Goal: Task Accomplishment & Management: Use online tool/utility

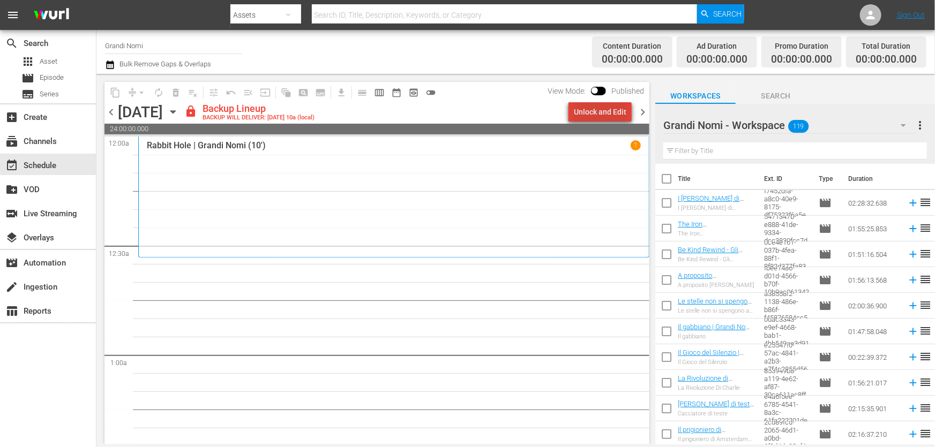
click at [605, 113] on div "Unlock and Edit" at bounding box center [600, 111] width 53 height 19
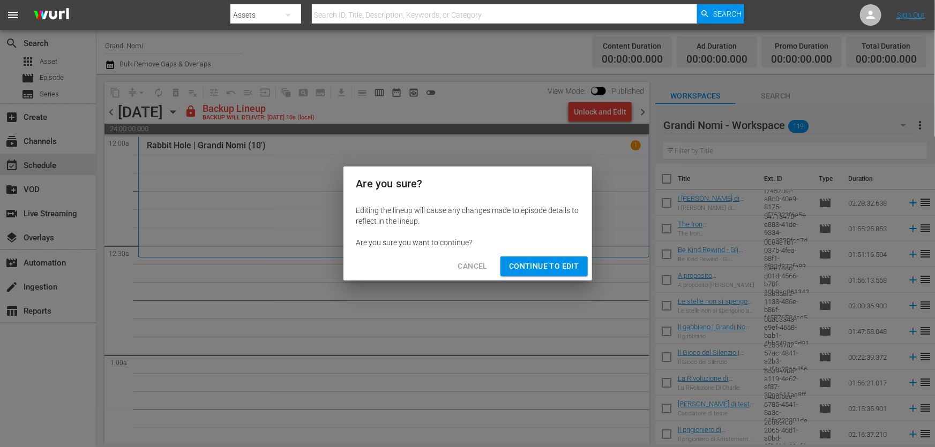
click at [560, 265] on span "Continue to Edit" at bounding box center [544, 266] width 70 height 13
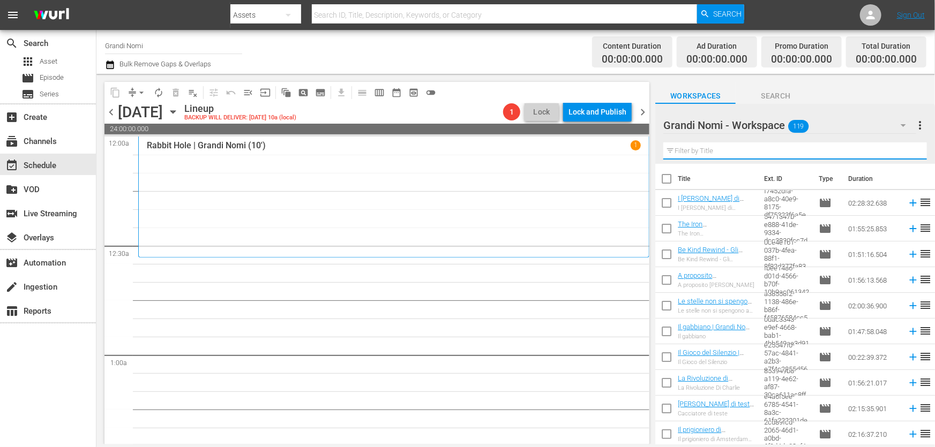
click at [766, 155] on input "text" at bounding box center [795, 151] width 264 height 17
paste input "Il gabbiano"
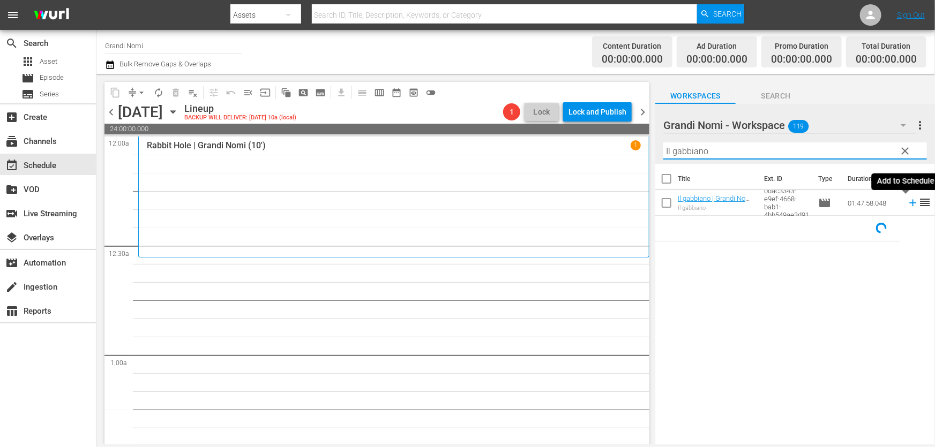
click at [907, 204] on icon at bounding box center [913, 203] width 12 height 12
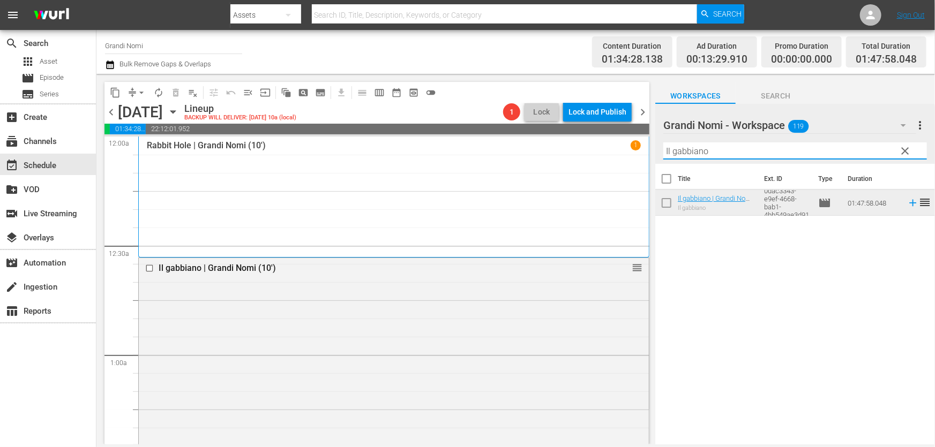
drag, startPoint x: 734, startPoint y: 152, endPoint x: 146, endPoint y: 196, distance: 589.3
click at [246, 185] on div "content_copy compress arrow_drop_down autorenew_outlined delete_forever_outline…" at bounding box center [515, 259] width 838 height 371
paste input "The Girl in the Book"
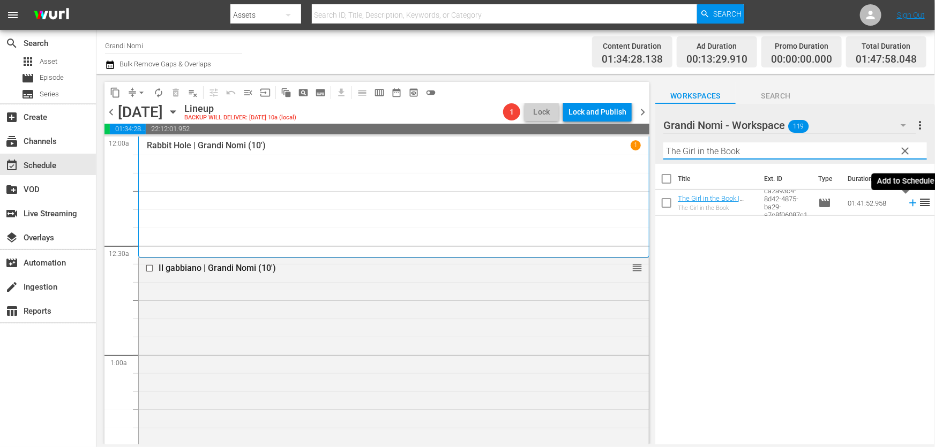
click at [907, 205] on icon at bounding box center [913, 203] width 12 height 12
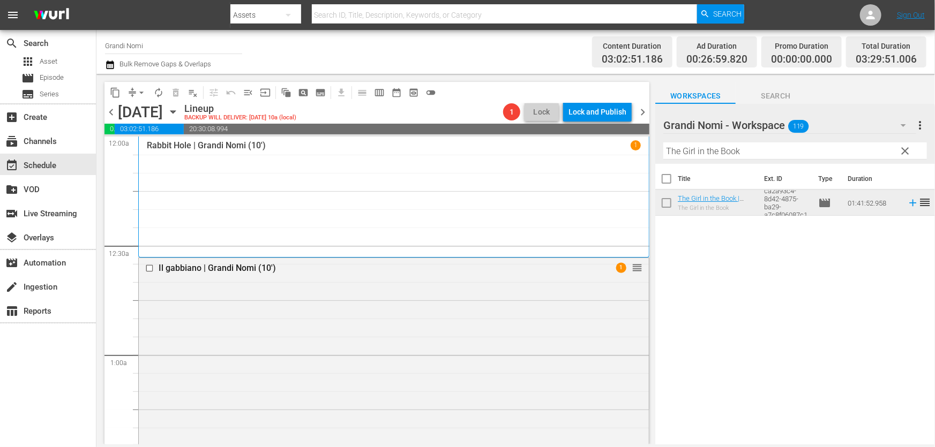
drag, startPoint x: 814, startPoint y: 147, endPoint x: 385, endPoint y: 221, distance: 436.0
click at [398, 219] on div "content_copy compress arrow_drop_down autorenew_outlined delete_forever_outline…" at bounding box center [515, 259] width 838 height 371
paste input "Il [PERSON_NAME]"
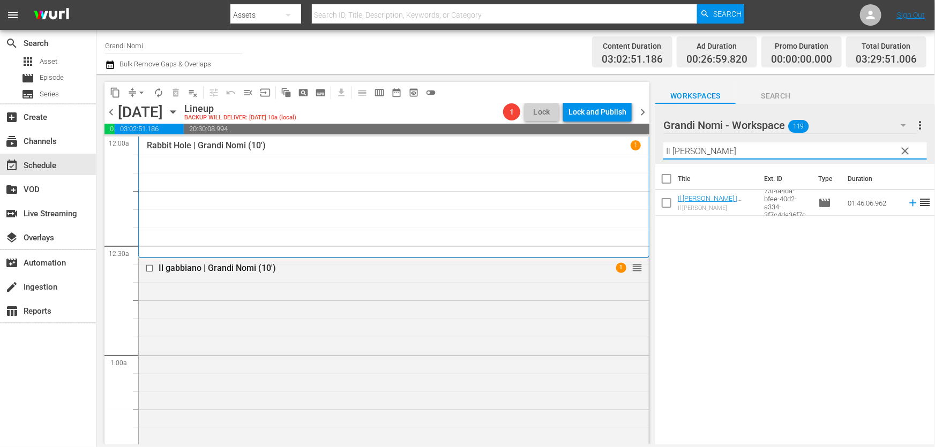
click at [907, 202] on icon at bounding box center [913, 203] width 12 height 12
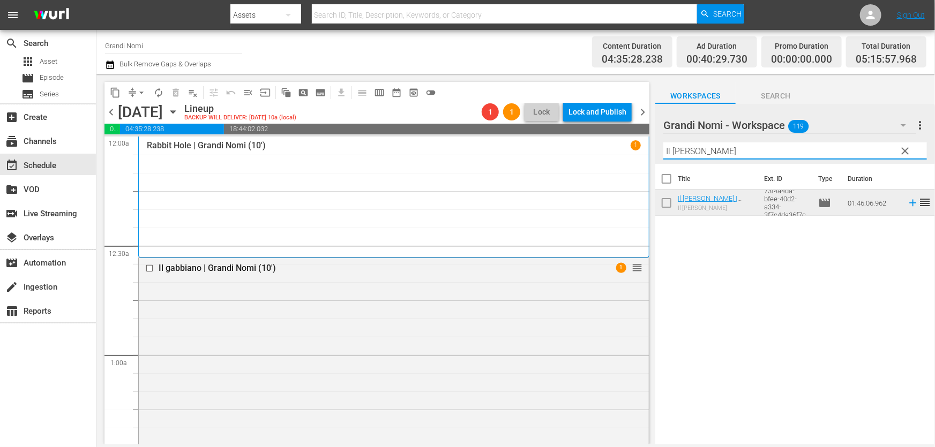
drag, startPoint x: 731, startPoint y: 152, endPoint x: 321, endPoint y: 209, distance: 413.8
click at [321, 206] on div "content_copy compress arrow_drop_down autorenew_outlined delete_forever_outline…" at bounding box center [515, 259] width 838 height 371
paste input "M4M - Misura per Misura"
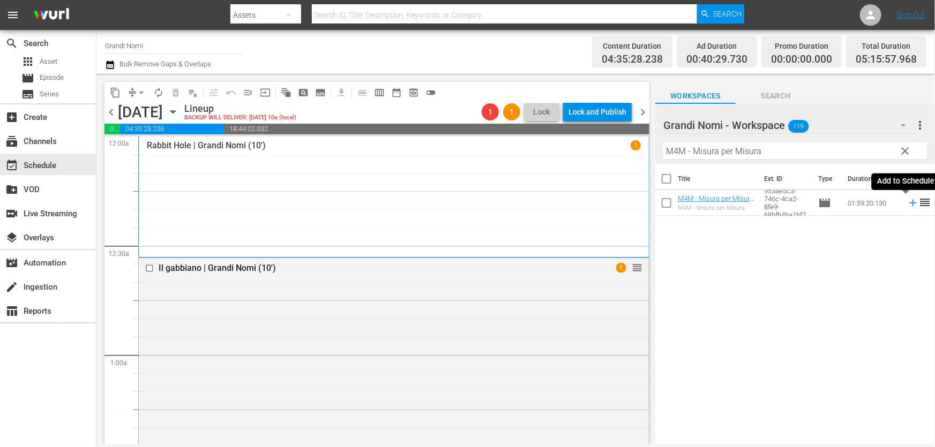
click at [907, 203] on icon at bounding box center [913, 203] width 12 height 12
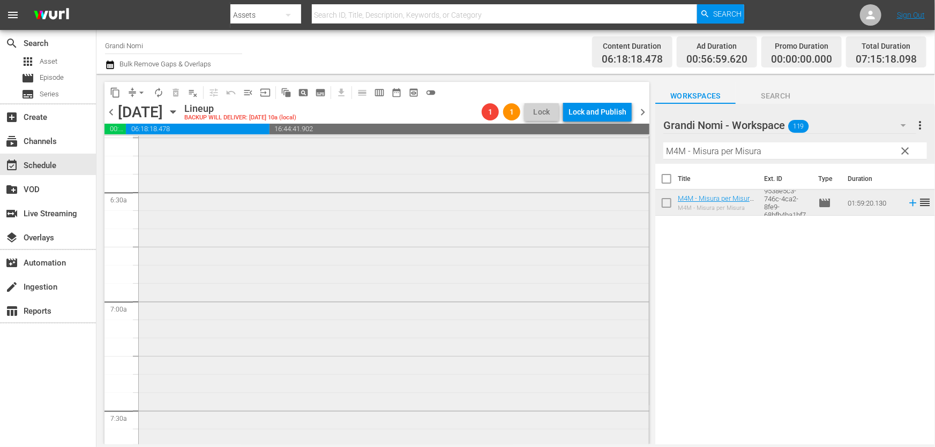
scroll to position [1168, 0]
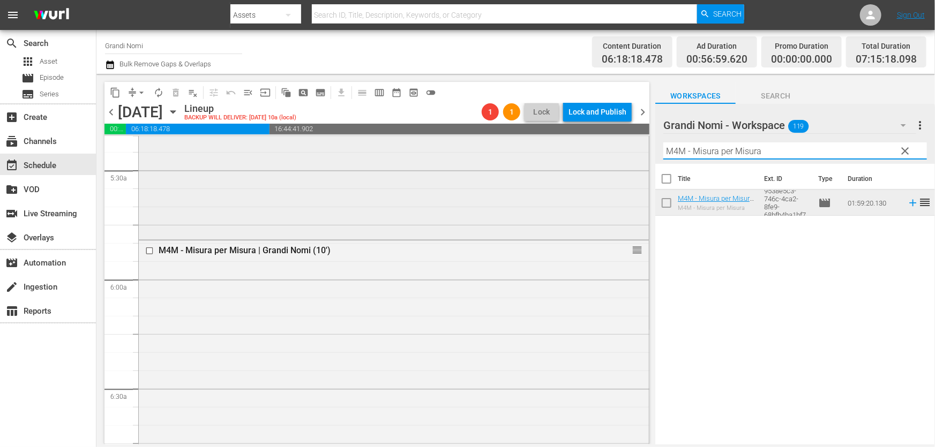
drag, startPoint x: 808, startPoint y: 151, endPoint x: 310, endPoint y: 208, distance: 502.0
click at [311, 207] on div "content_copy compress arrow_drop_down autorenew_outlined delete_forever_outline…" at bounding box center [515, 259] width 838 height 371
paste input "Ithac"
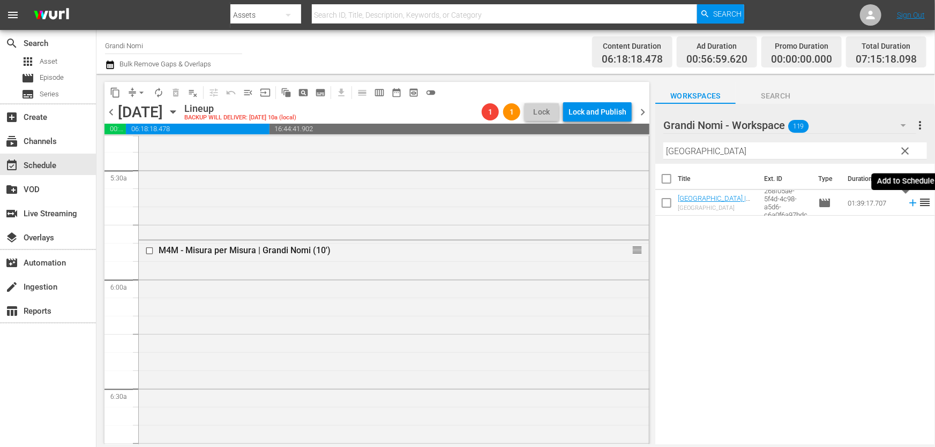
click at [907, 206] on icon at bounding box center [913, 203] width 12 height 12
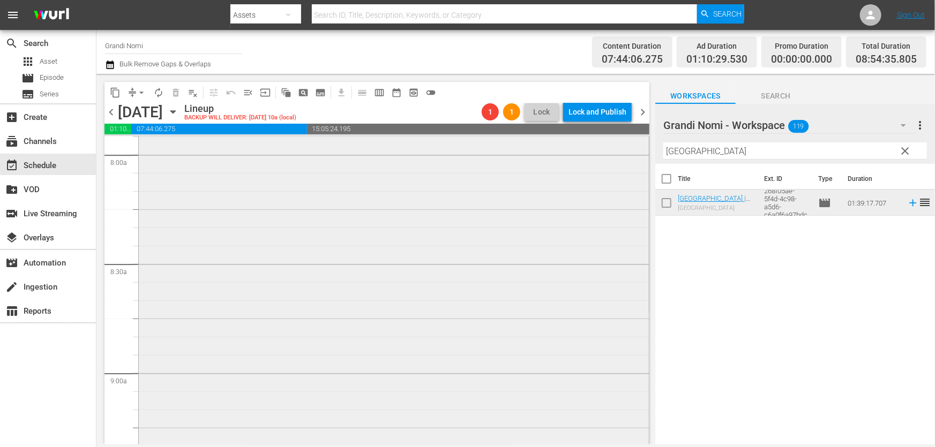
scroll to position [1802, 0]
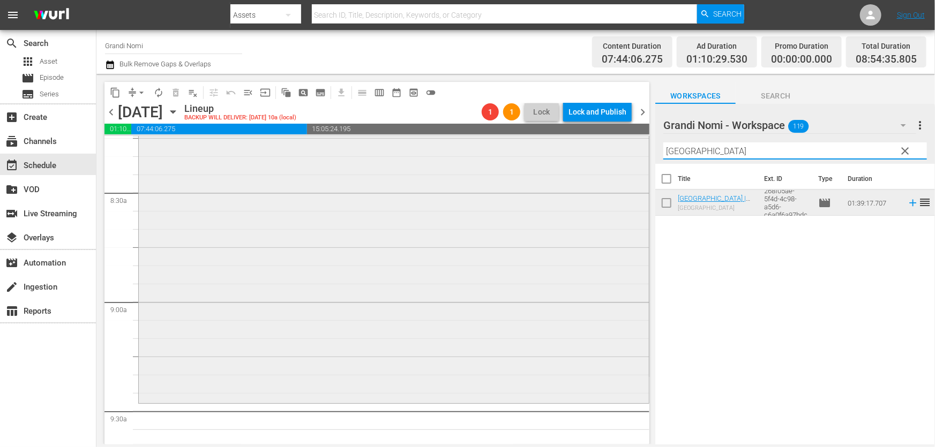
drag, startPoint x: 263, startPoint y: 215, endPoint x: 283, endPoint y: 262, distance: 50.9
click at [170, 223] on div "content_copy compress arrow_drop_down autorenew_outlined delete_forever_outline…" at bounding box center [515, 259] width 838 height 371
paste input "n viaggio con [PERSON_NAME]"
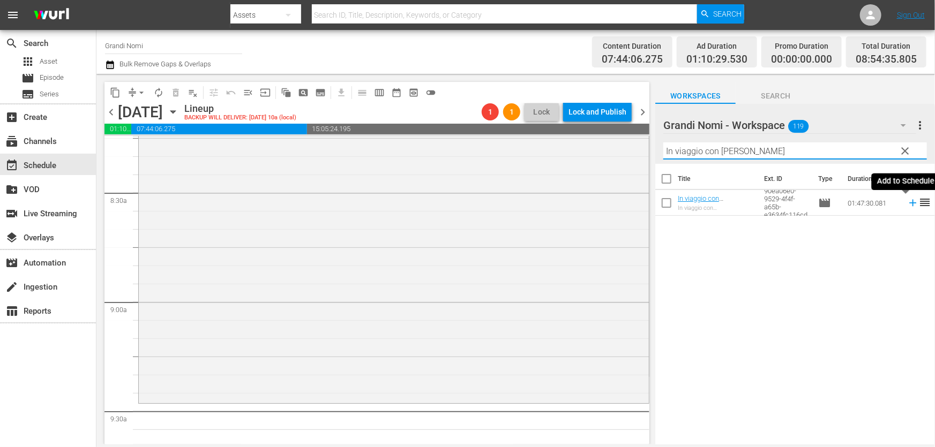
click at [909, 201] on icon at bounding box center [912, 203] width 7 height 7
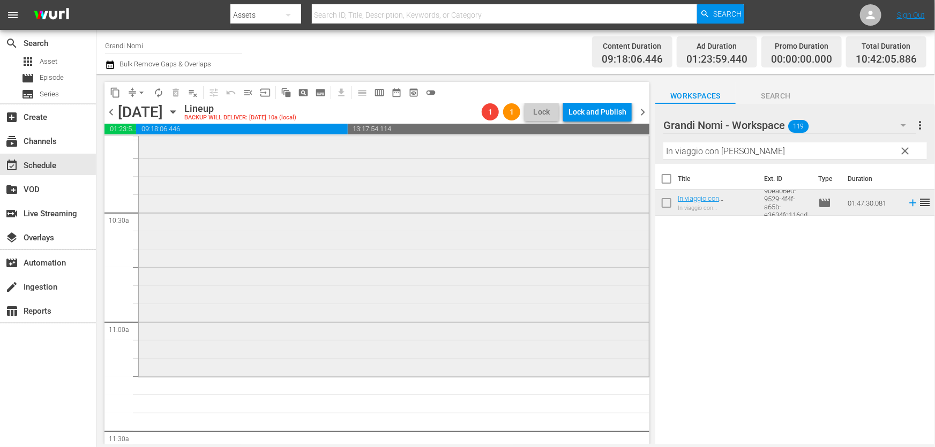
scroll to position [2289, 0]
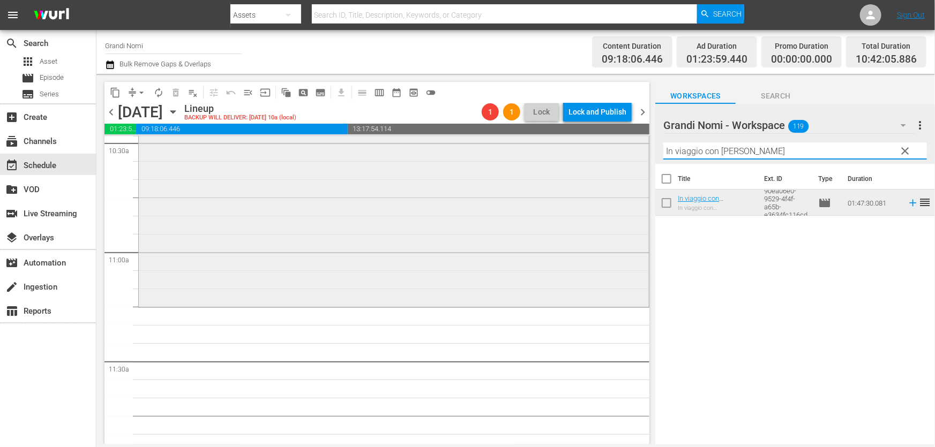
drag, startPoint x: 756, startPoint y: 153, endPoint x: 392, endPoint y: 191, distance: 366.8
click at [392, 191] on div "content_copy compress arrow_drop_down autorenew_outlined delete_forever_outline…" at bounding box center [515, 259] width 838 height 371
paste input "The Iron [DEMOGRAPHIC_DATA]"
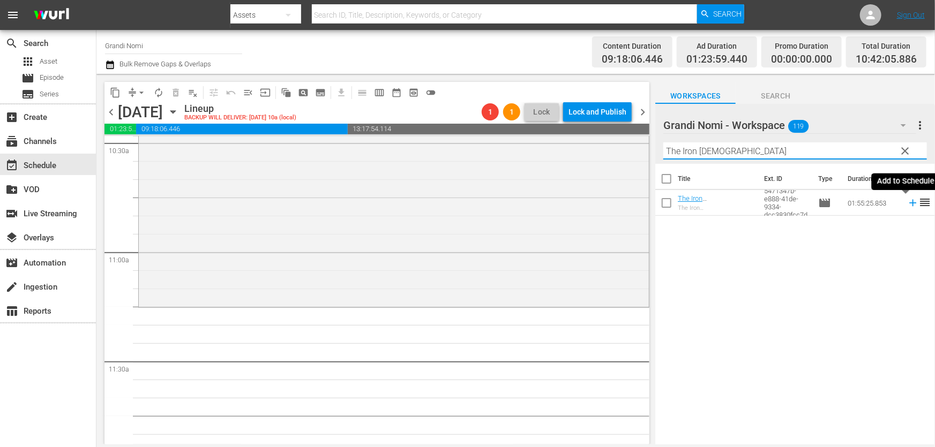
click at [907, 204] on icon at bounding box center [913, 203] width 12 height 12
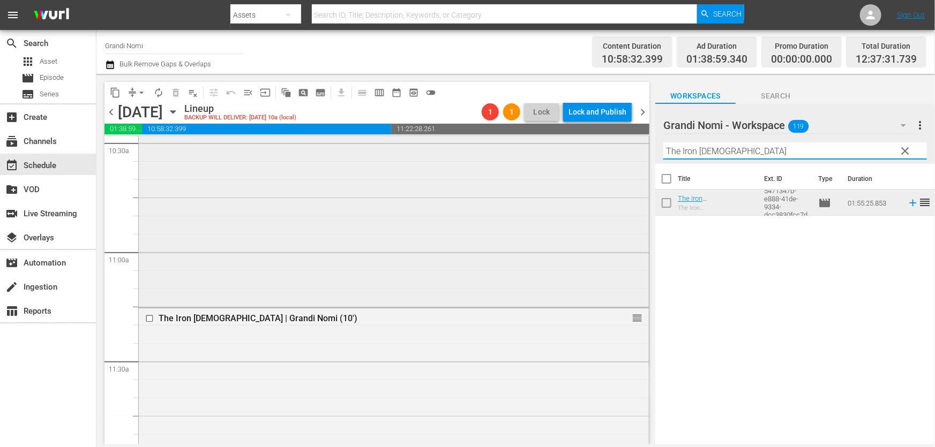
drag, startPoint x: 777, startPoint y: 158, endPoint x: 399, endPoint y: 226, distance: 383.8
click at [386, 219] on div "content_copy compress arrow_drop_down autorenew_outlined delete_forever_outline…" at bounding box center [515, 259] width 838 height 371
paste input "La Scelta di [PERSON_NAME]"
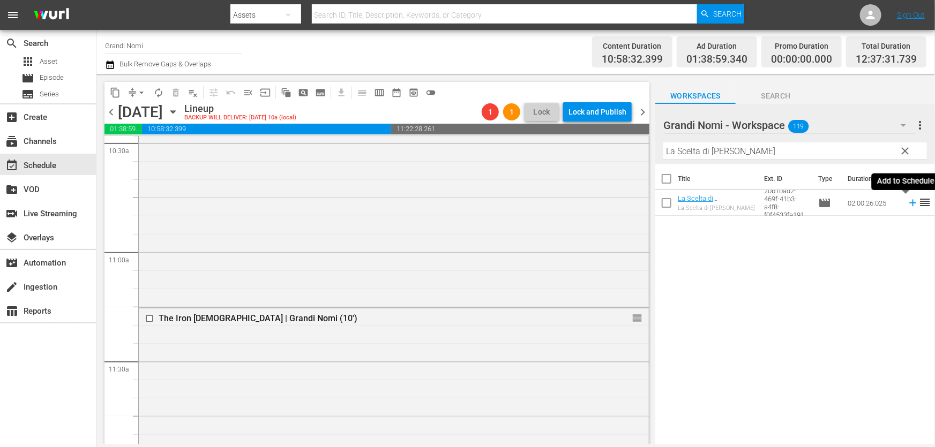
click at [909, 204] on icon at bounding box center [912, 203] width 7 height 7
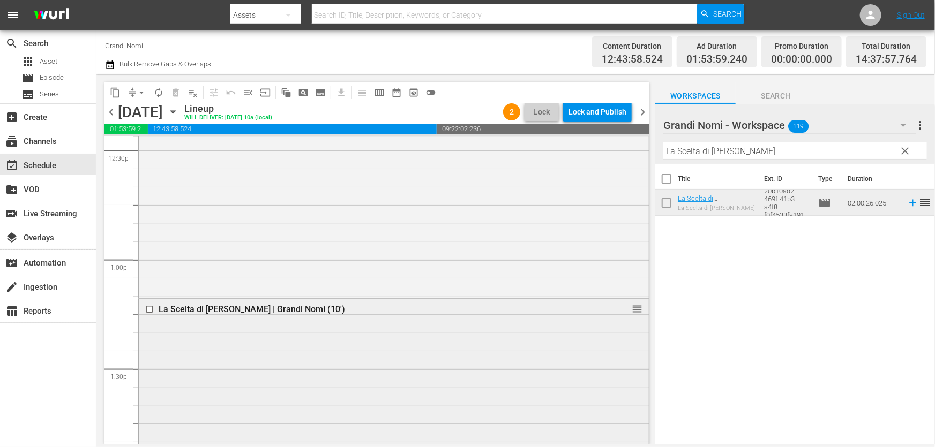
scroll to position [2776, 0]
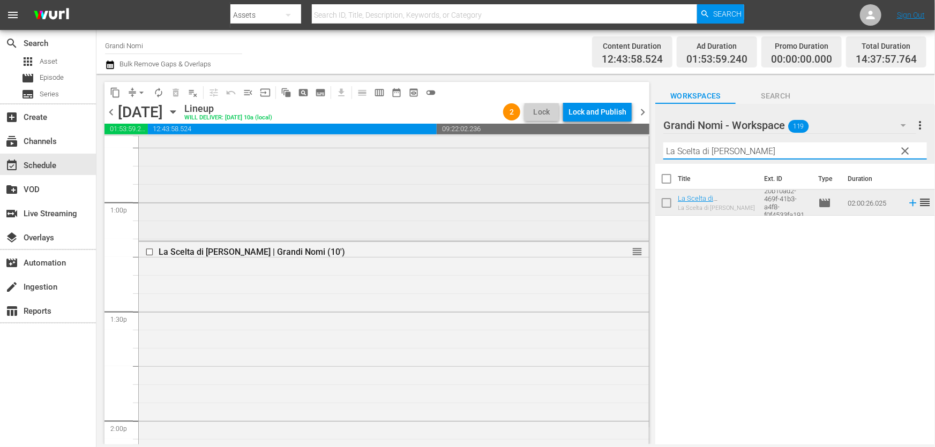
drag, startPoint x: 759, startPoint y: 152, endPoint x: 413, endPoint y: 194, distance: 348.1
click at [420, 193] on div "content_copy compress arrow_drop_down autorenew_outlined delete_forever_outline…" at bounding box center [515, 259] width 838 height 371
paste input "Foxcatcher"
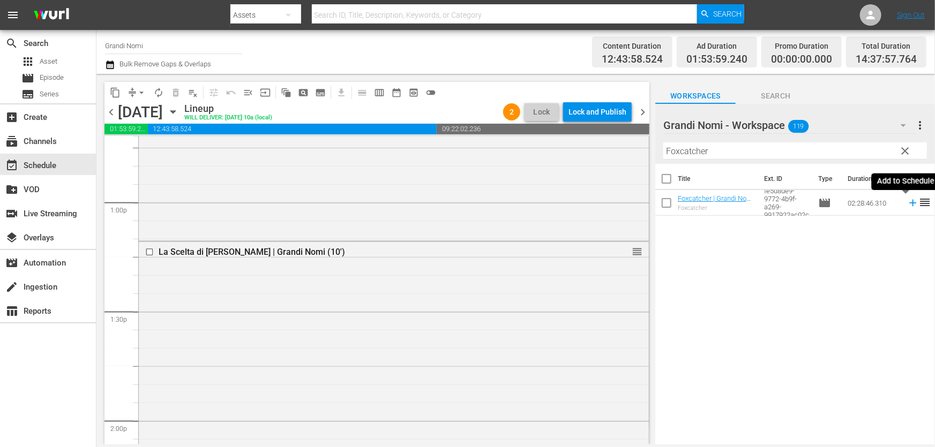
click at [907, 204] on icon at bounding box center [913, 203] width 12 height 12
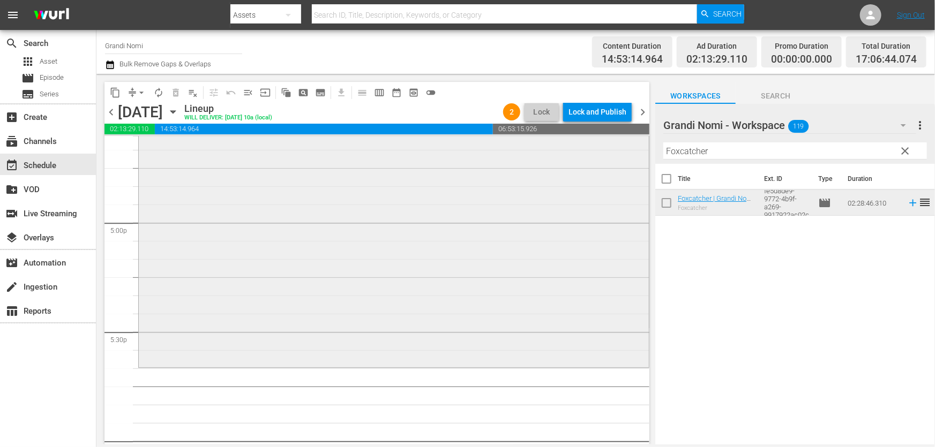
scroll to position [3701, 0]
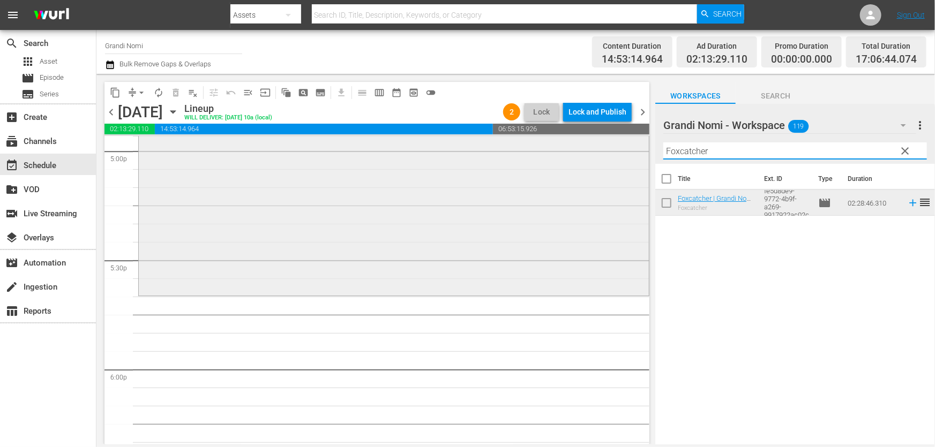
drag, startPoint x: 760, startPoint y: 151, endPoint x: 359, endPoint y: 203, distance: 404.2
click at [361, 203] on div "content_copy compress arrow_drop_down autorenew_outlined delete_forever_outline…" at bounding box center [515, 259] width 838 height 371
paste input "Be Kind Rewind - Gli acchiappafilm"
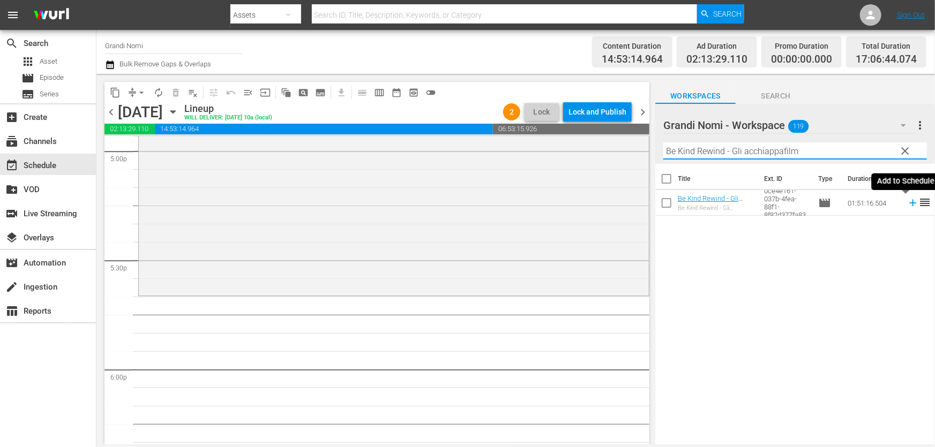
click at [907, 201] on icon at bounding box center [913, 203] width 12 height 12
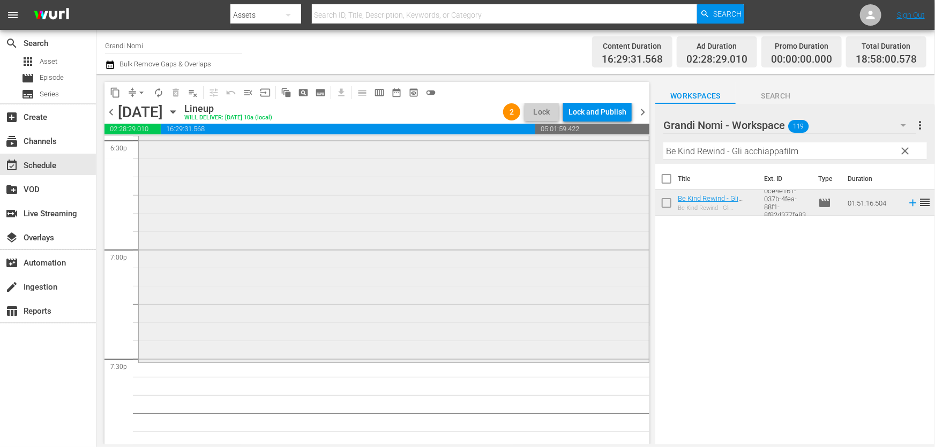
scroll to position [4042, 0]
drag, startPoint x: 807, startPoint y: 149, endPoint x: 74, endPoint y: 204, distance: 734.9
click at [103, 201] on div "content_copy compress arrow_drop_down autorenew_outlined delete_forever_outline…" at bounding box center [515, 259] width 838 height 371
paste input "The Constant Gardener - La cospirazione"
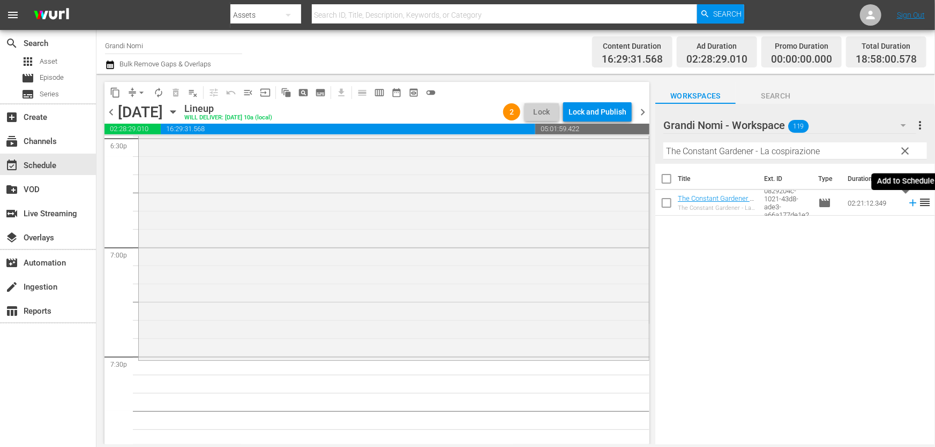
click at [907, 203] on icon at bounding box center [913, 203] width 12 height 12
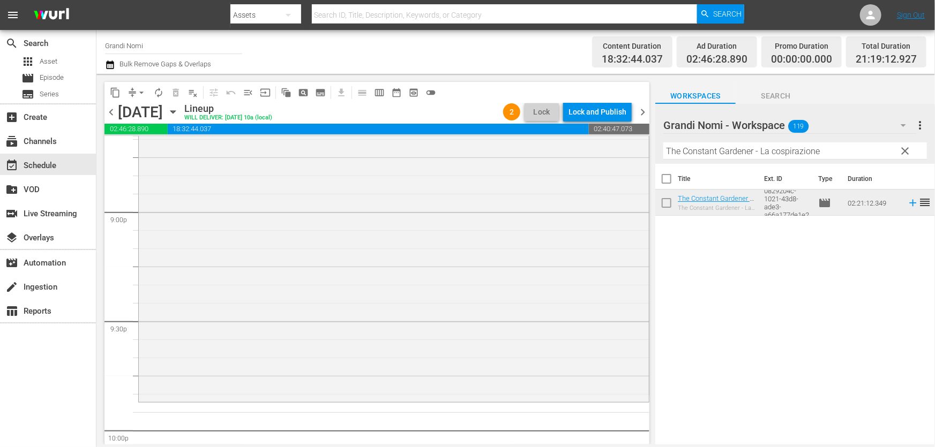
scroll to position [4627, 0]
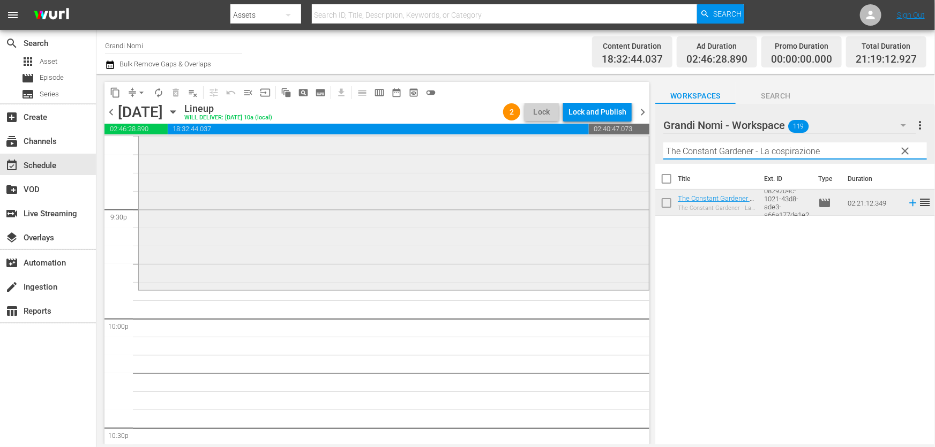
drag, startPoint x: 821, startPoint y: 155, endPoint x: 289, endPoint y: 204, distance: 533.7
click at [279, 203] on div "content_copy compress arrow_drop_down autorenew_outlined delete_forever_outline…" at bounding box center [515, 259] width 838 height 371
paste input "Caccia all'uomo"
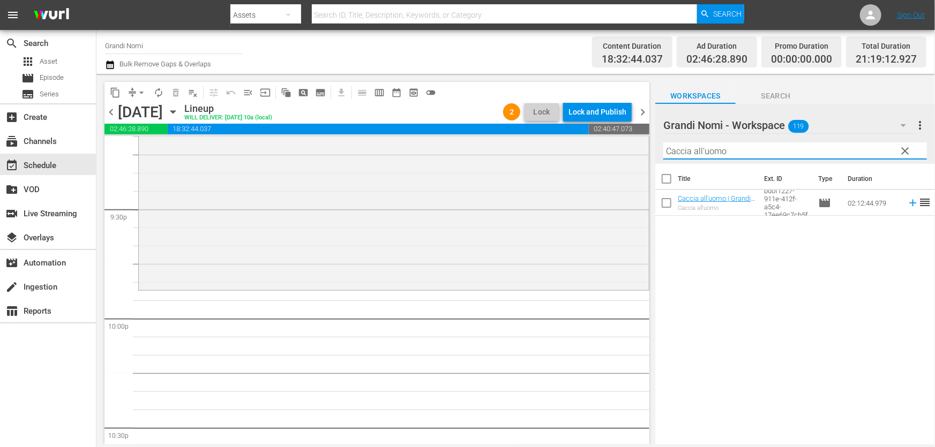
type input "Caccia all'uomo"
click at [907, 204] on icon at bounding box center [913, 203] width 12 height 12
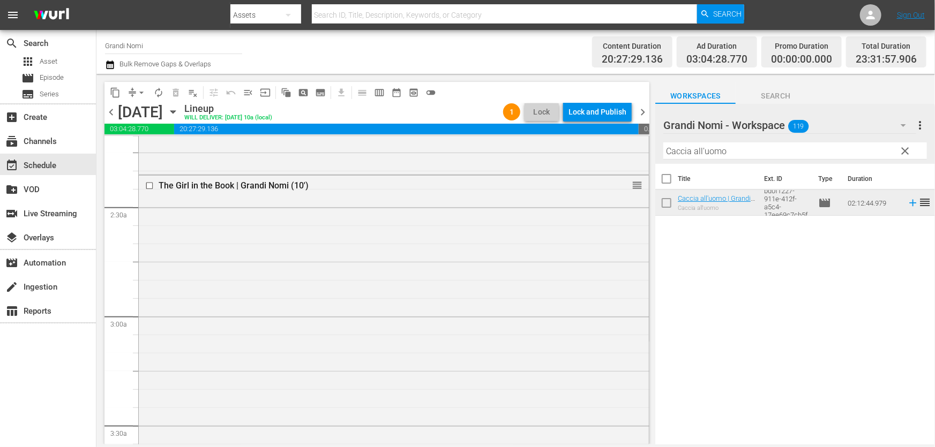
scroll to position [0, 0]
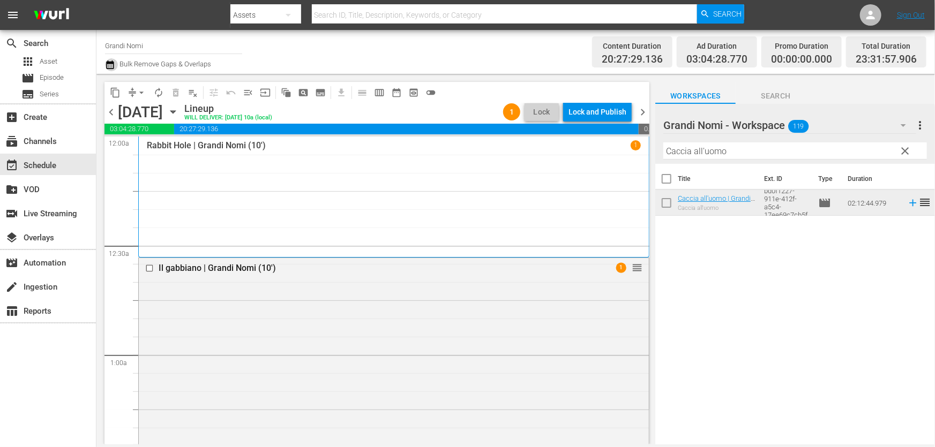
click at [113, 69] on icon "button" at bounding box center [110, 65] width 8 height 9
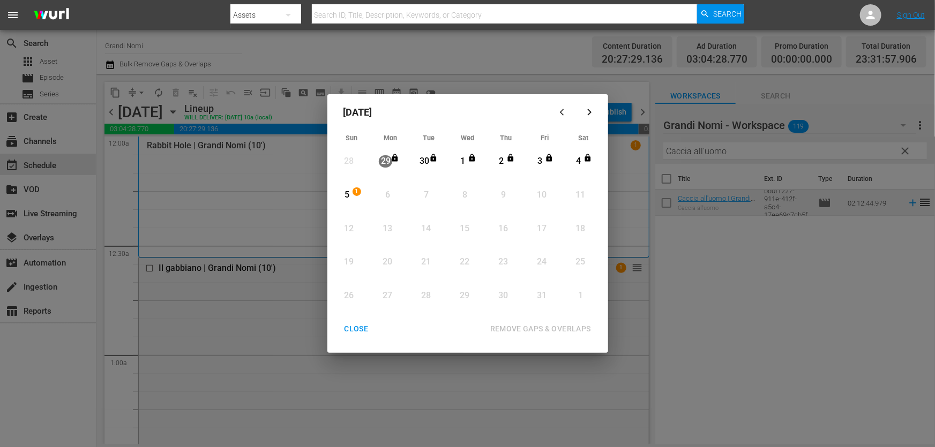
click at [335, 194] on div "5 1 View Lineup" at bounding box center [352, 195] width 38 height 32
click at [563, 332] on div "REMOVE GAPS & OVERLAPS" at bounding box center [541, 329] width 118 height 13
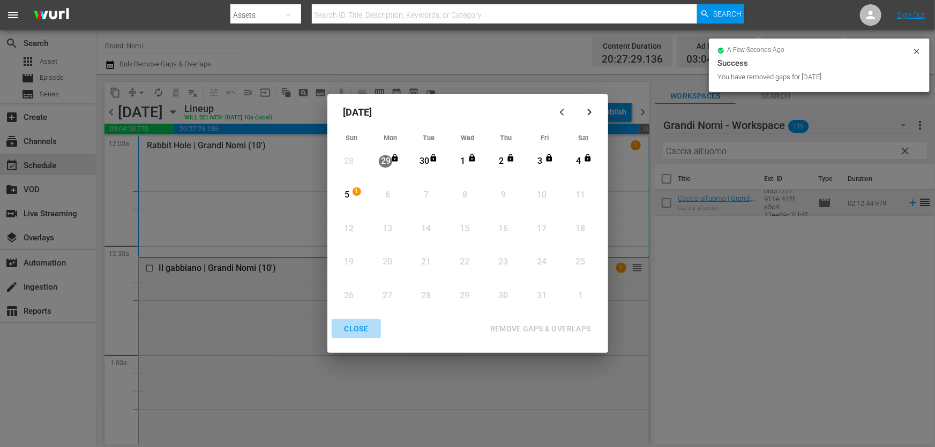
click at [361, 330] on div "CLOSE" at bounding box center [356, 329] width 41 height 13
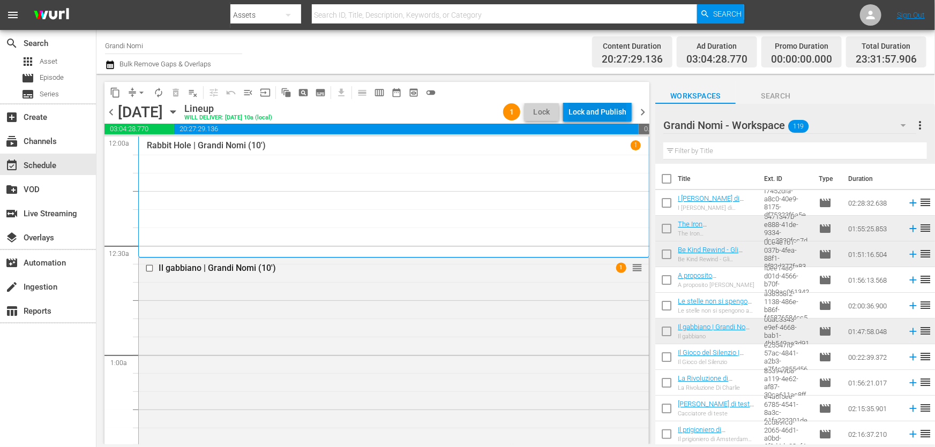
click at [611, 107] on div "Lock and Publish" at bounding box center [597, 111] width 58 height 19
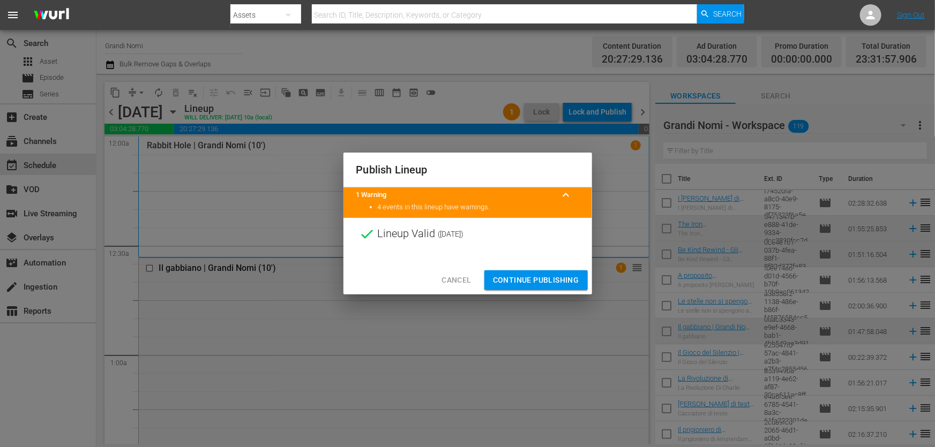
click at [561, 284] on span "Continue Publishing" at bounding box center [536, 280] width 86 height 13
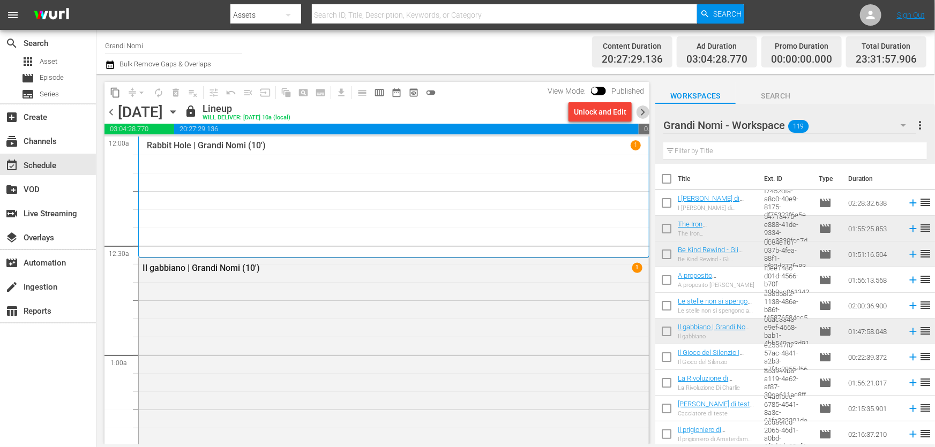
click at [640, 108] on span "chevron_right" at bounding box center [642, 112] width 13 height 13
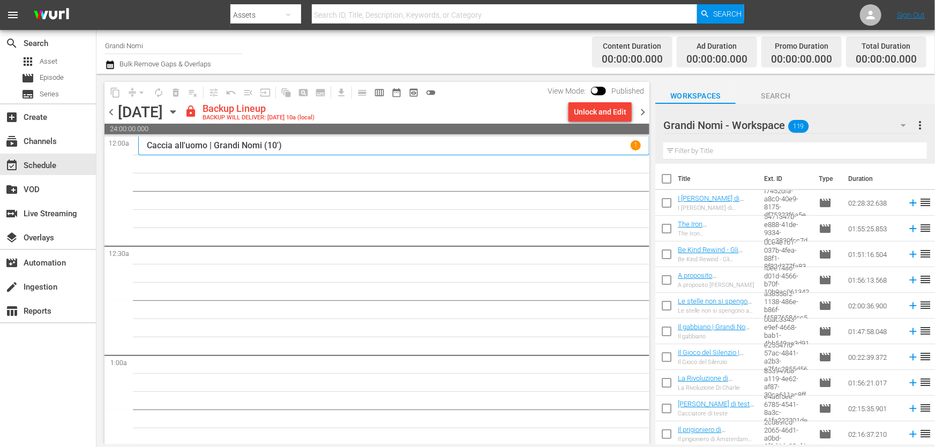
click at [521, 447] on html "menu Search By Assets Search ID, Title, Description, Keywords, or Category Sear…" at bounding box center [467, 223] width 935 height 447
